Goal: Communication & Community: Share content

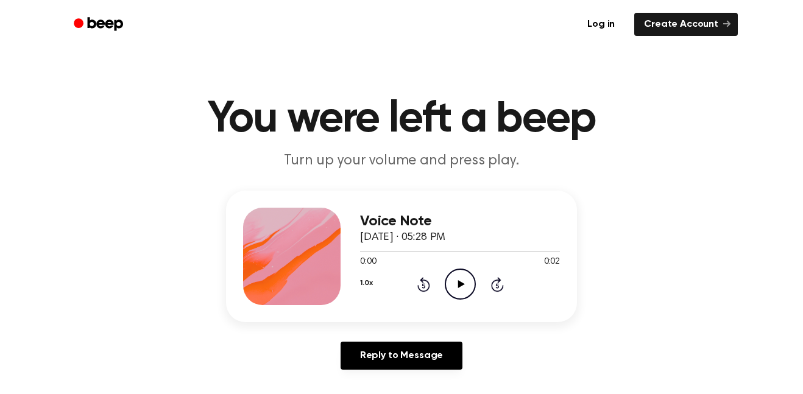
click at [451, 287] on icon "Play Audio" at bounding box center [459, 284] width 31 height 31
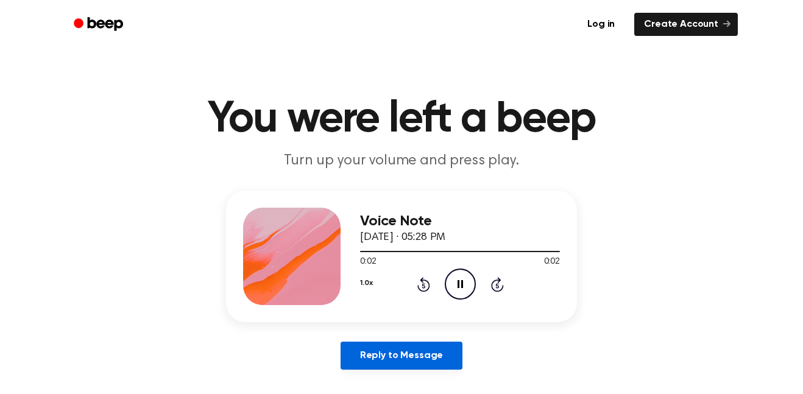
click at [421, 359] on link "Reply to Message" at bounding box center [401, 356] width 122 height 28
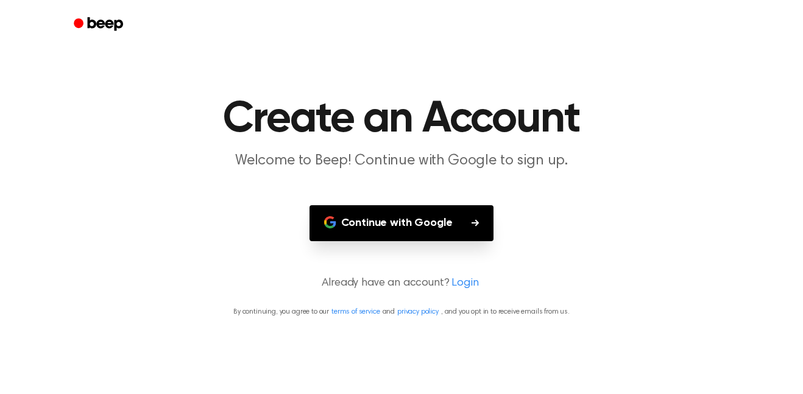
click at [441, 218] on button "Continue with Google" at bounding box center [401, 223] width 184 height 36
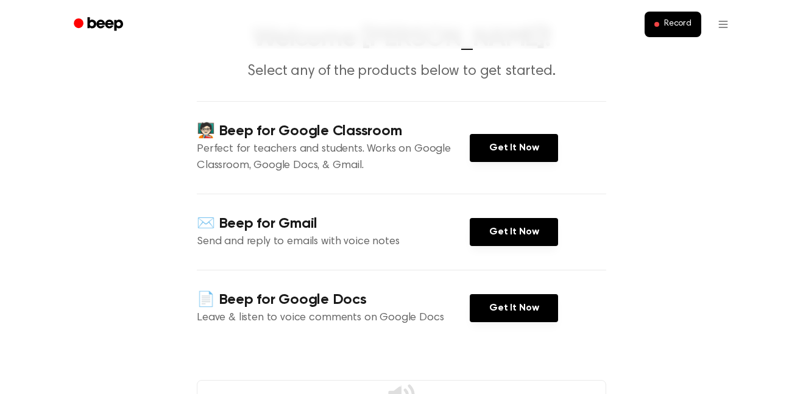
scroll to position [69, 0]
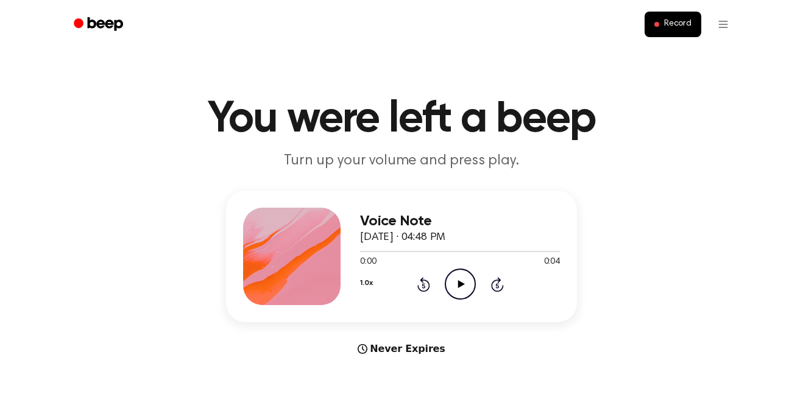
click at [458, 278] on icon "Play Audio" at bounding box center [459, 284] width 31 height 31
click at [460, 269] on icon "Play Audio" at bounding box center [459, 284] width 31 height 31
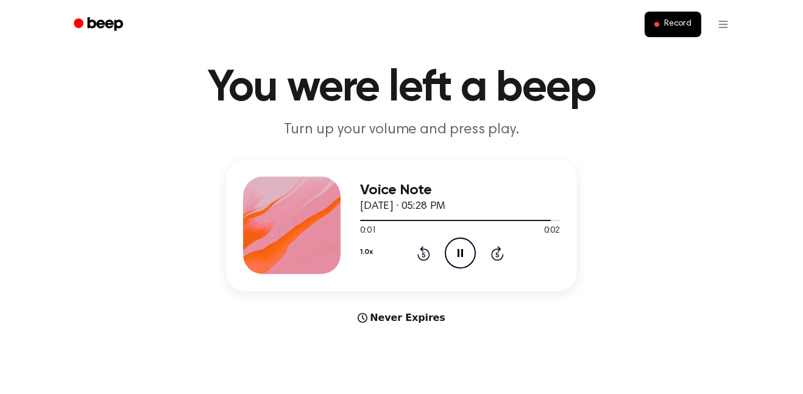
scroll to position [27, 0]
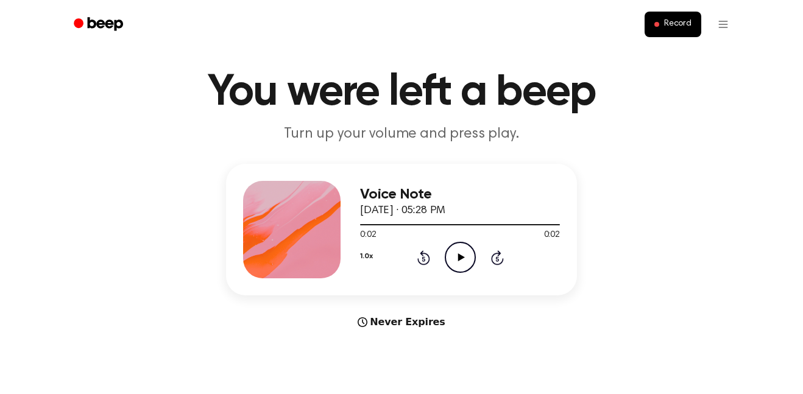
click at [463, 270] on icon "Play Audio" at bounding box center [459, 257] width 31 height 31
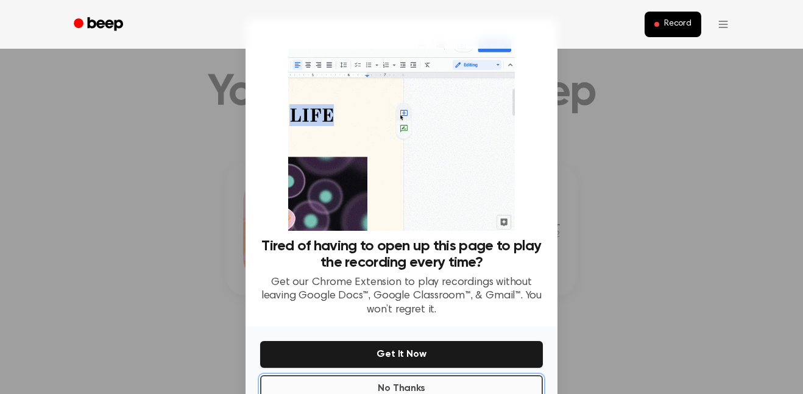
click at [418, 391] on button "No Thanks" at bounding box center [401, 388] width 283 height 27
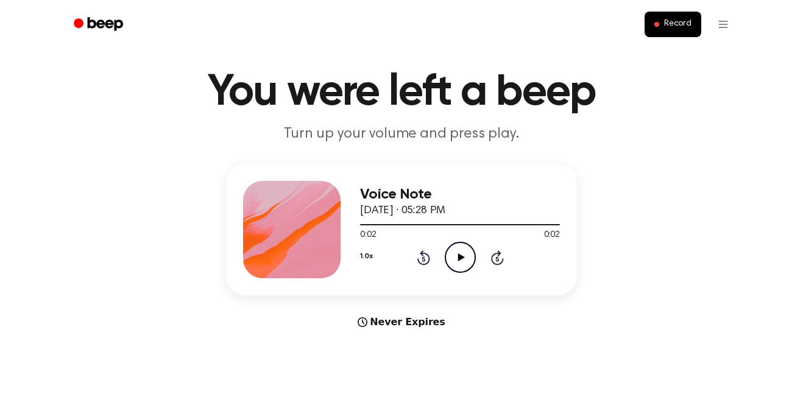
click at [467, 272] on icon "Play Audio" at bounding box center [459, 257] width 31 height 31
click at [454, 269] on icon "Play Audio" at bounding box center [459, 257] width 31 height 31
click at [462, 259] on icon "Play Audio" at bounding box center [459, 257] width 31 height 31
click at [688, 32] on button "Record" at bounding box center [672, 25] width 57 height 26
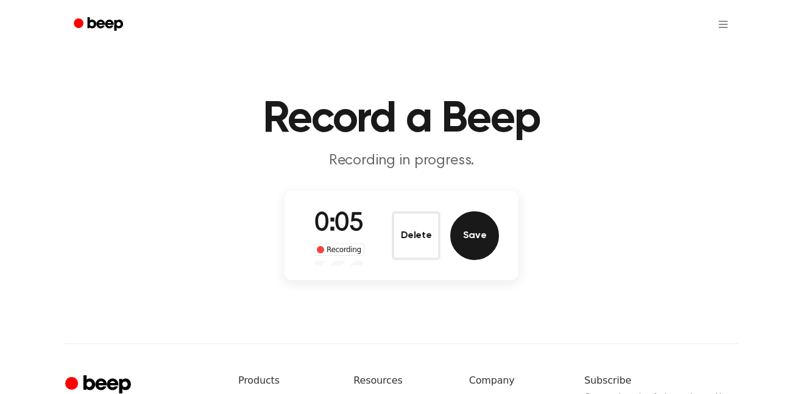
click at [468, 255] on button "Save" at bounding box center [474, 235] width 49 height 49
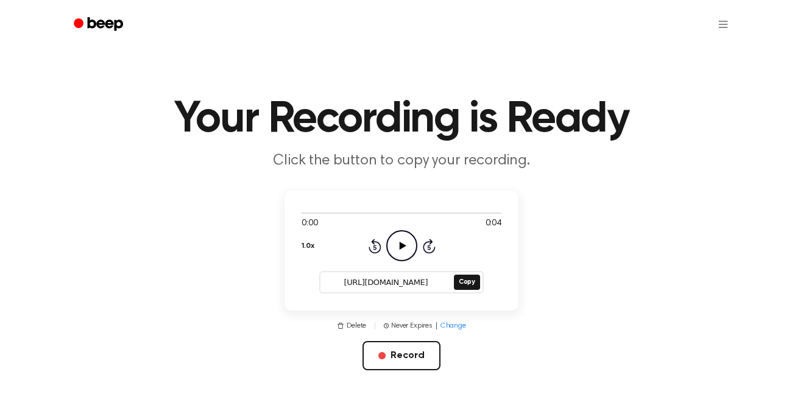
click at [404, 244] on icon "Play Audio" at bounding box center [401, 245] width 31 height 31
click at [460, 277] on button "Copy" at bounding box center [467, 282] width 26 height 15
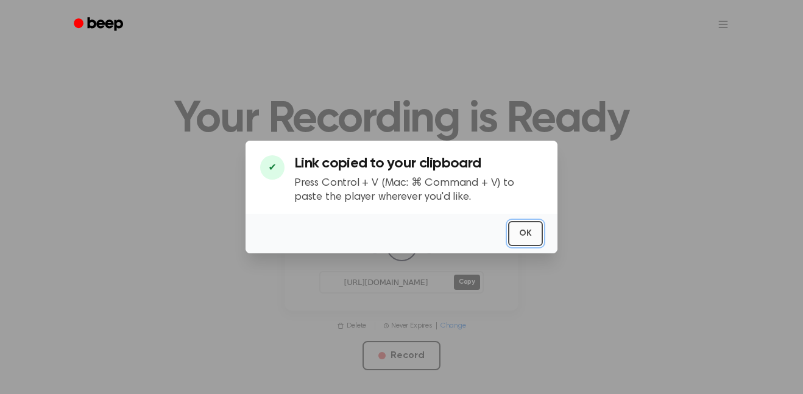
click at [540, 239] on button "OK" at bounding box center [525, 233] width 35 height 25
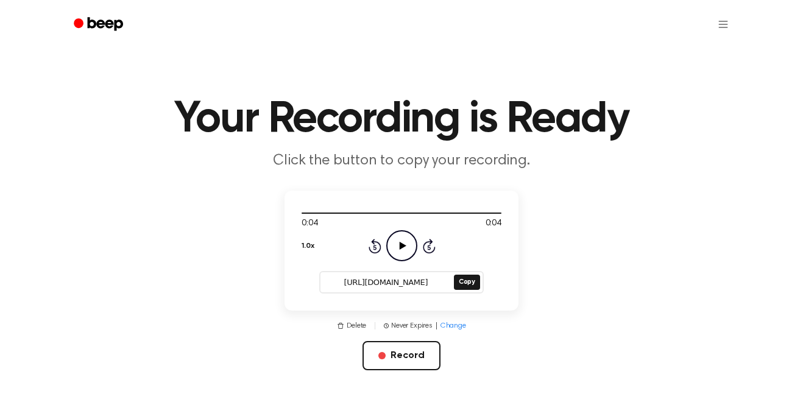
click at [404, 242] on icon "Play Audio" at bounding box center [401, 245] width 31 height 31
